Goal: Transaction & Acquisition: Purchase product/service

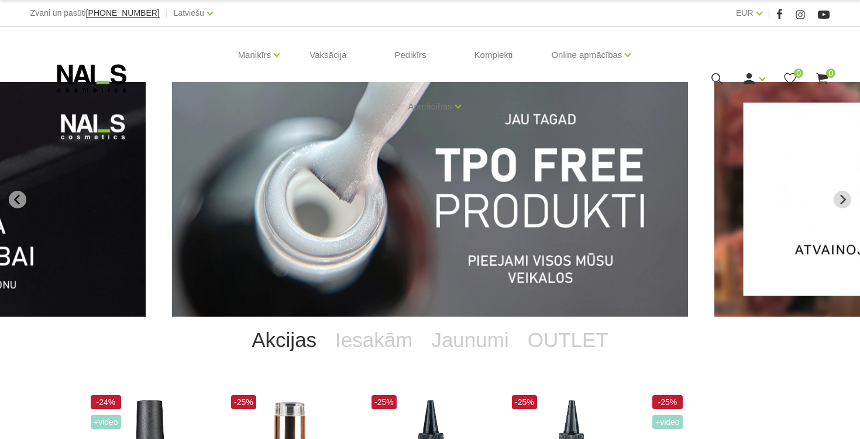
click at [401, 173] on img "1 of 14" at bounding box center [430, 199] width 516 height 235
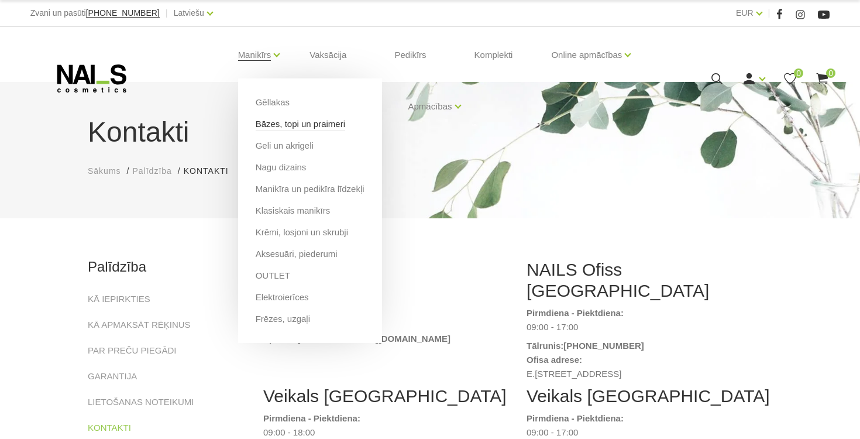
click at [293, 122] on link "Bāzes, topi un praimeri" at bounding box center [300, 124] width 89 height 13
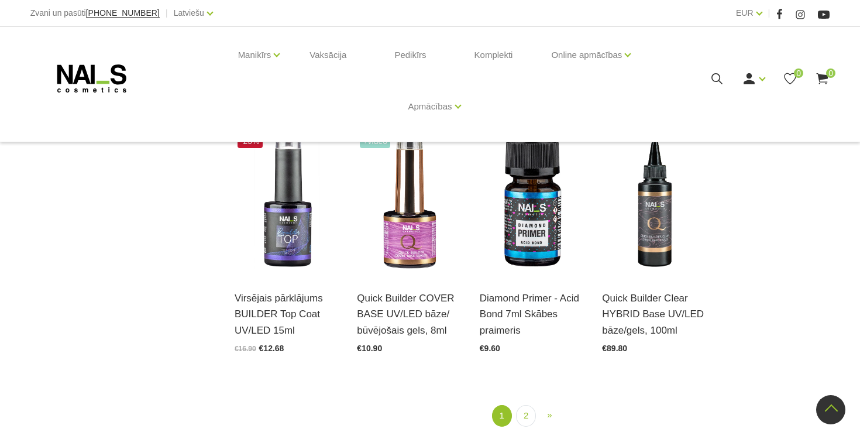
scroll to position [1293, 0]
